Goal: Ask a question: Seek information or help from site administrators or community

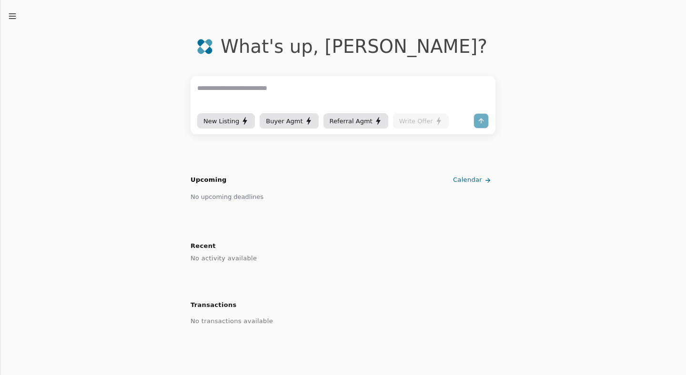
scroll to position [39, 0]
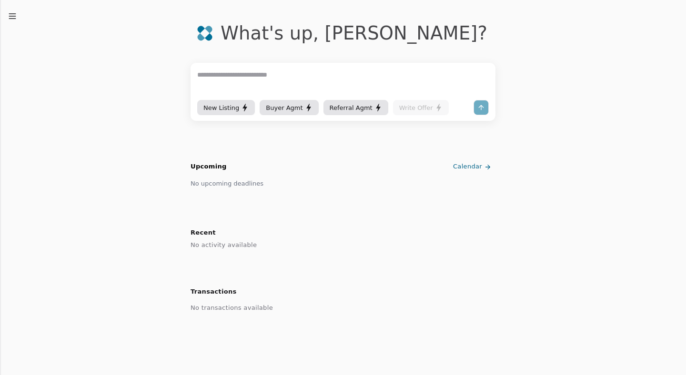
click at [274, 83] on textarea at bounding box center [342, 84] width 291 height 29
type textarea "**********"
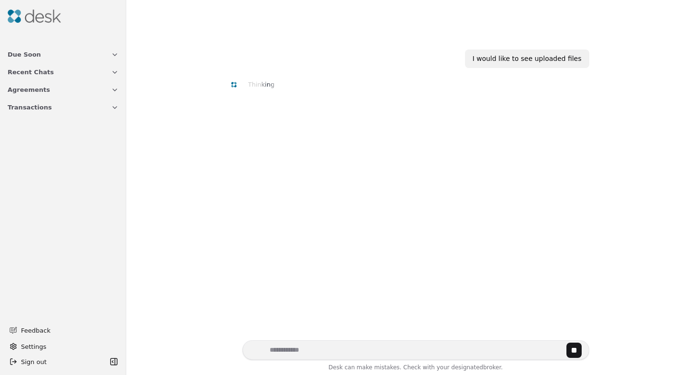
click at [110, 55] on button "Due Soon" at bounding box center [63, 55] width 122 height 18
click at [26, 88] on span "Calendar" at bounding box center [22, 85] width 28 height 10
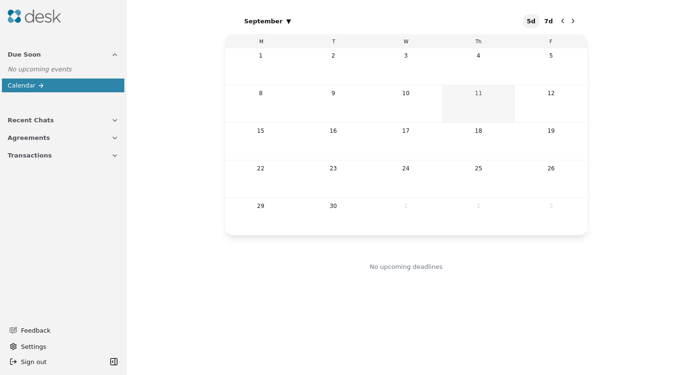
click at [115, 121] on icon "button" at bounding box center [115, 121] width 8 height 8
click at [113, 190] on icon "button" at bounding box center [115, 186] width 8 height 8
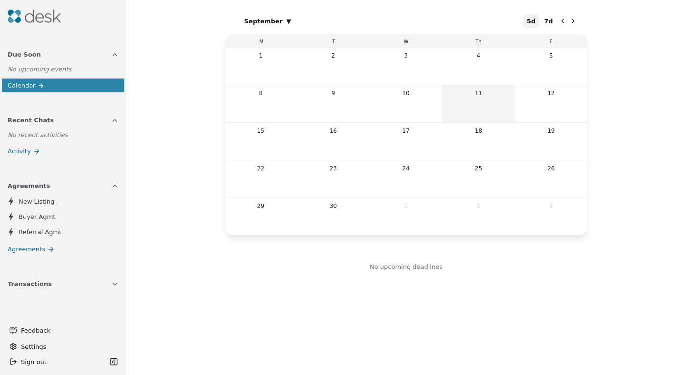
click at [107, 290] on button "Transactions" at bounding box center [63, 284] width 122 height 18
click at [25, 342] on span "Settings" at bounding box center [33, 347] width 25 height 10
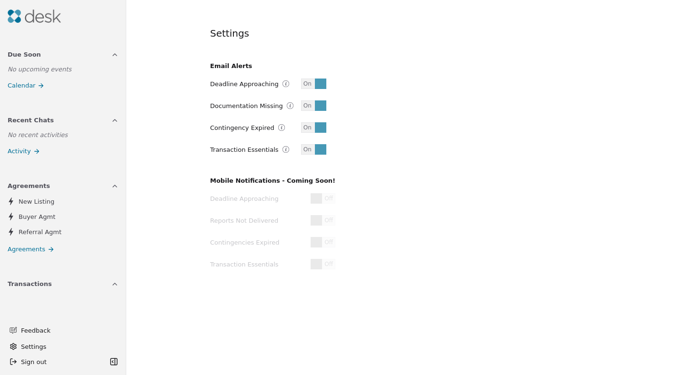
click at [47, 326] on span "Feedback" at bounding box center [67, 331] width 92 height 10
click at [52, 355] on button "Sign out" at bounding box center [56, 361] width 101 height 15
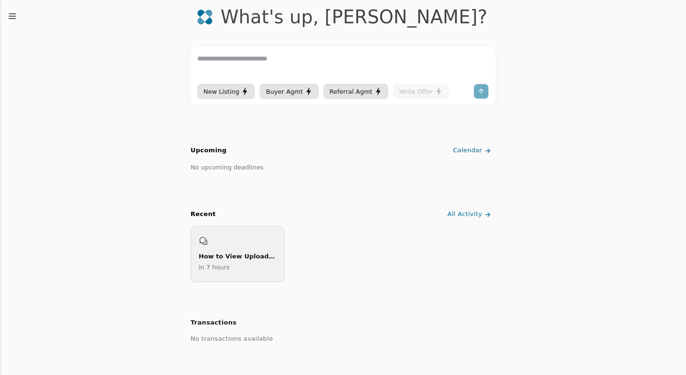
scroll to position [86, 0]
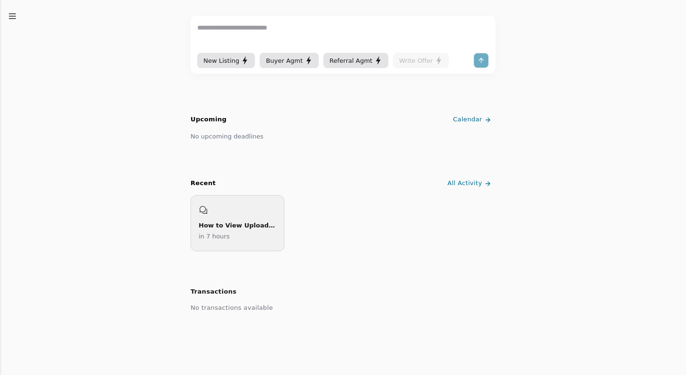
click at [228, 229] on div "How to View Uploaded Files" at bounding box center [238, 225] width 78 height 10
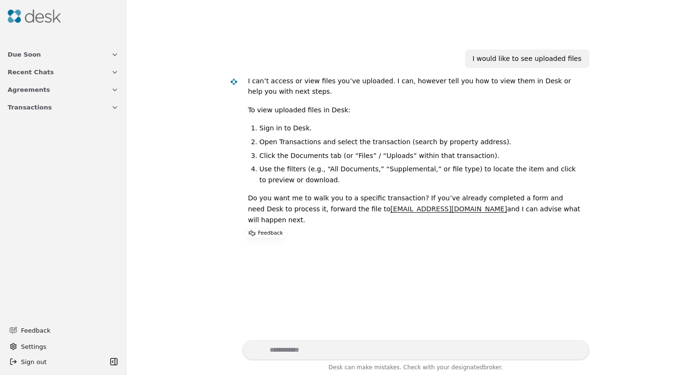
click at [111, 108] on icon "button" at bounding box center [115, 108] width 8 height 8
click at [31, 110] on span "Transactions" at bounding box center [30, 107] width 44 height 10
click at [113, 106] on icon "button" at bounding box center [115, 108] width 8 height 8
click at [328, 350] on textarea "Write your prompt here" at bounding box center [415, 350] width 347 height 20
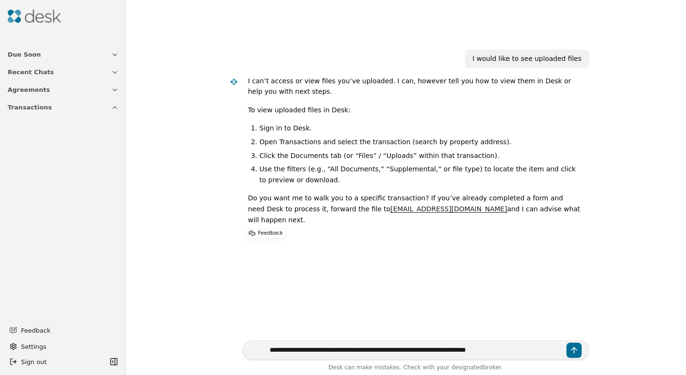
type textarea "**********"
click at [112, 111] on button "Transactions" at bounding box center [63, 108] width 122 height 18
click at [572, 350] on button "Send message" at bounding box center [573, 350] width 15 height 15
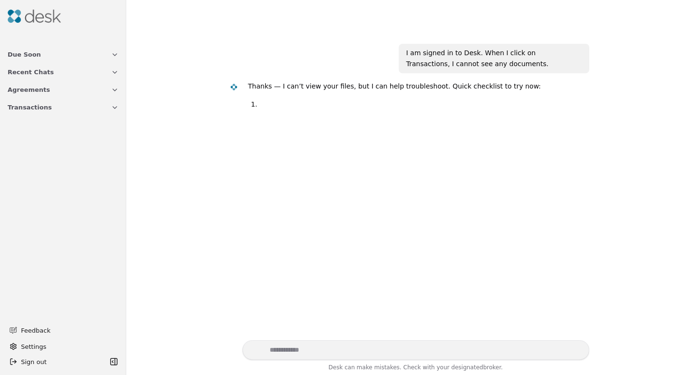
scroll to position [199, 0]
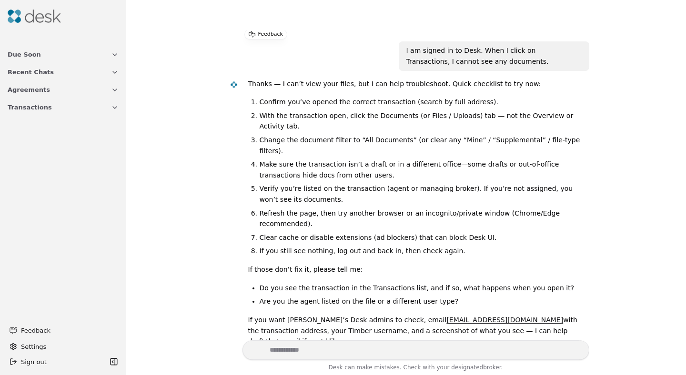
click at [47, 54] on button "Due Soon" at bounding box center [63, 55] width 122 height 18
click at [25, 86] on span "Calendar" at bounding box center [22, 85] width 28 height 10
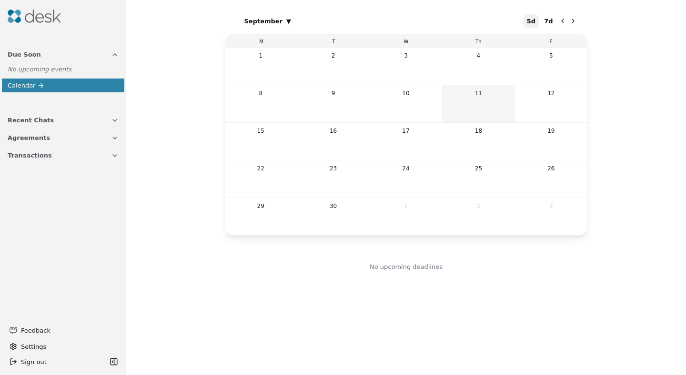
click at [29, 118] on span "Recent Chats" at bounding box center [31, 120] width 46 height 10
click at [30, 187] on span "Agreements" at bounding box center [29, 188] width 42 height 10
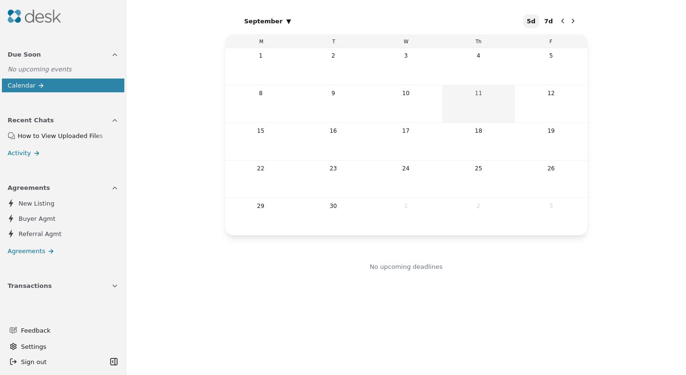
click at [35, 253] on span "Agreements" at bounding box center [27, 251] width 38 height 10
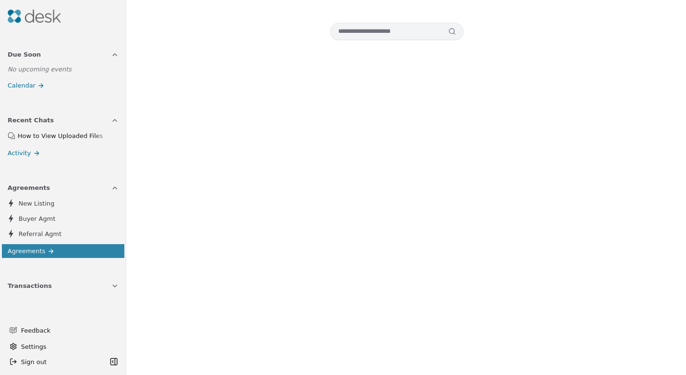
click at [35, 286] on span "Transactions" at bounding box center [30, 286] width 44 height 10
